Goal: Find specific page/section: Find specific page/section

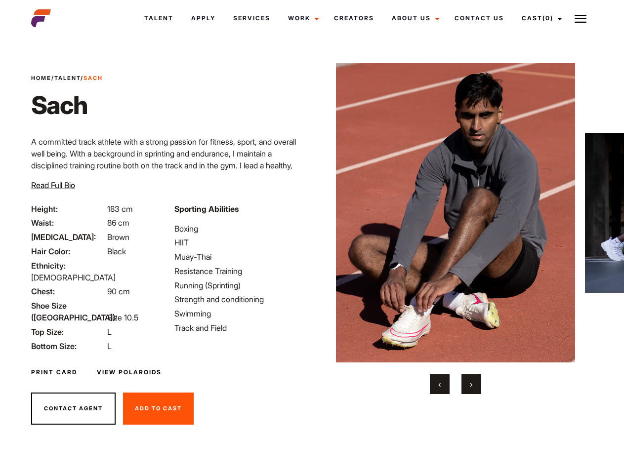
click at [539, 18] on link "Cast (0)" at bounding box center [540, 18] width 55 height 27
click at [580, 18] on img at bounding box center [580, 19] width 12 height 12
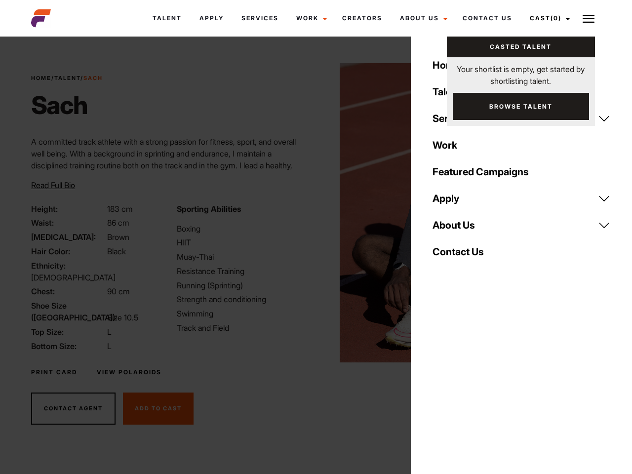
click at [455, 229] on img at bounding box center [460, 212] width 240 height 299
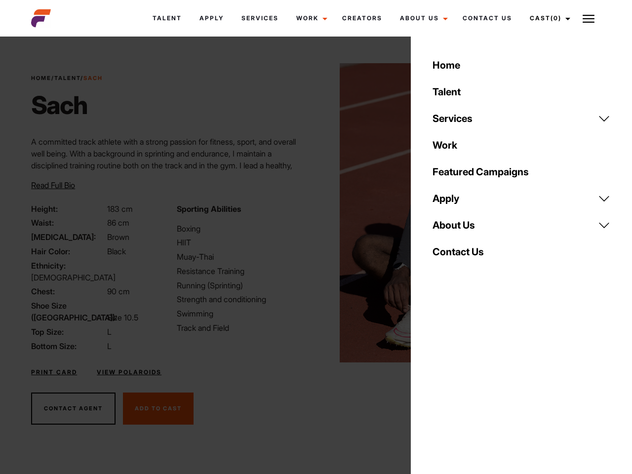
click at [312, 213] on div "Sporting Abilities Boxing HIIT Muay-Thai Resistance Training Running (Sprinting…" at bounding box center [243, 277] width 145 height 149
click at [440, 384] on div "Home Talent Services Talent Casting Photography Videography Creative Hair and M…" at bounding box center [521, 237] width 221 height 474
click at [471, 384] on div "Home Talent Services Talent Casting Photography Videography Creative Hair and M…" at bounding box center [521, 237] width 221 height 474
